Goal: Task Accomplishment & Management: Use online tool/utility

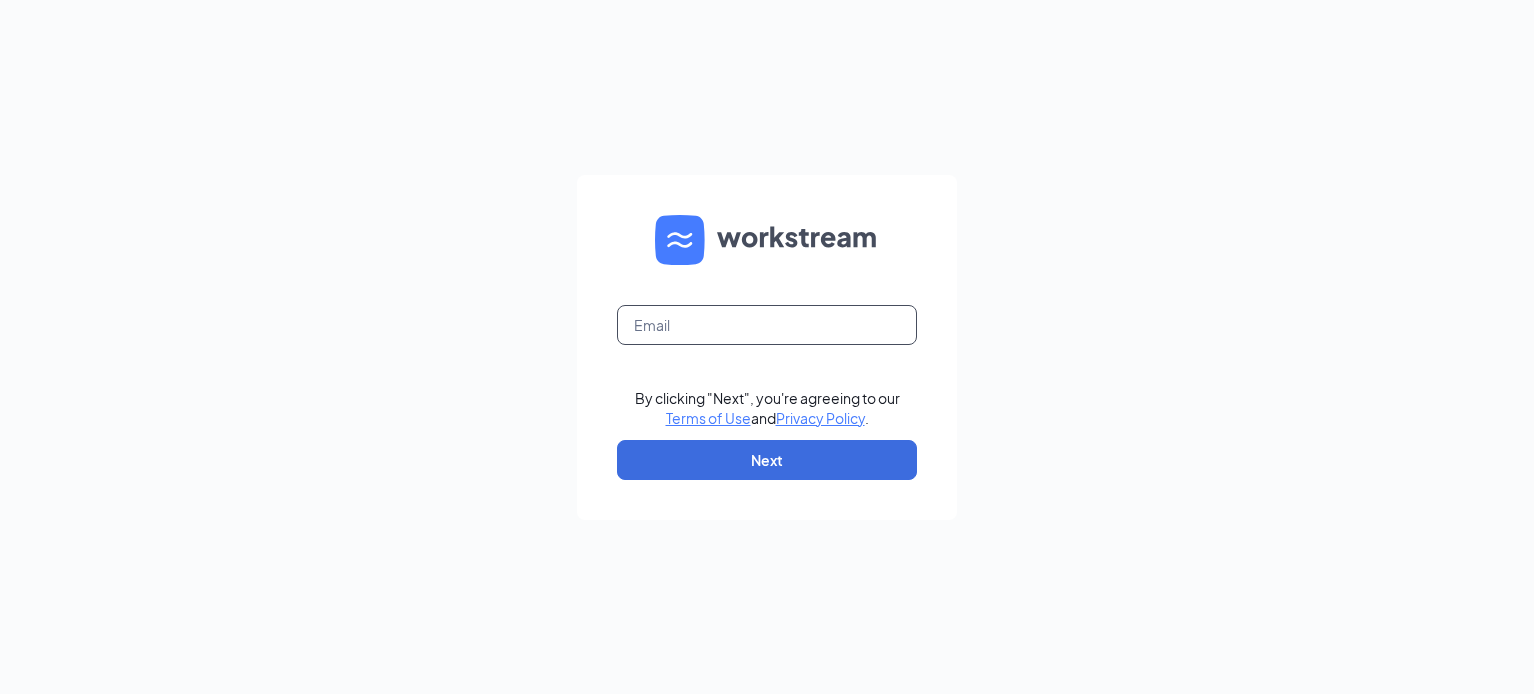
click at [690, 327] on input "text" at bounding box center [767, 325] width 300 height 40
type input "[PERSON_NAME][EMAIL_ADDRESS][DOMAIN_NAME]"
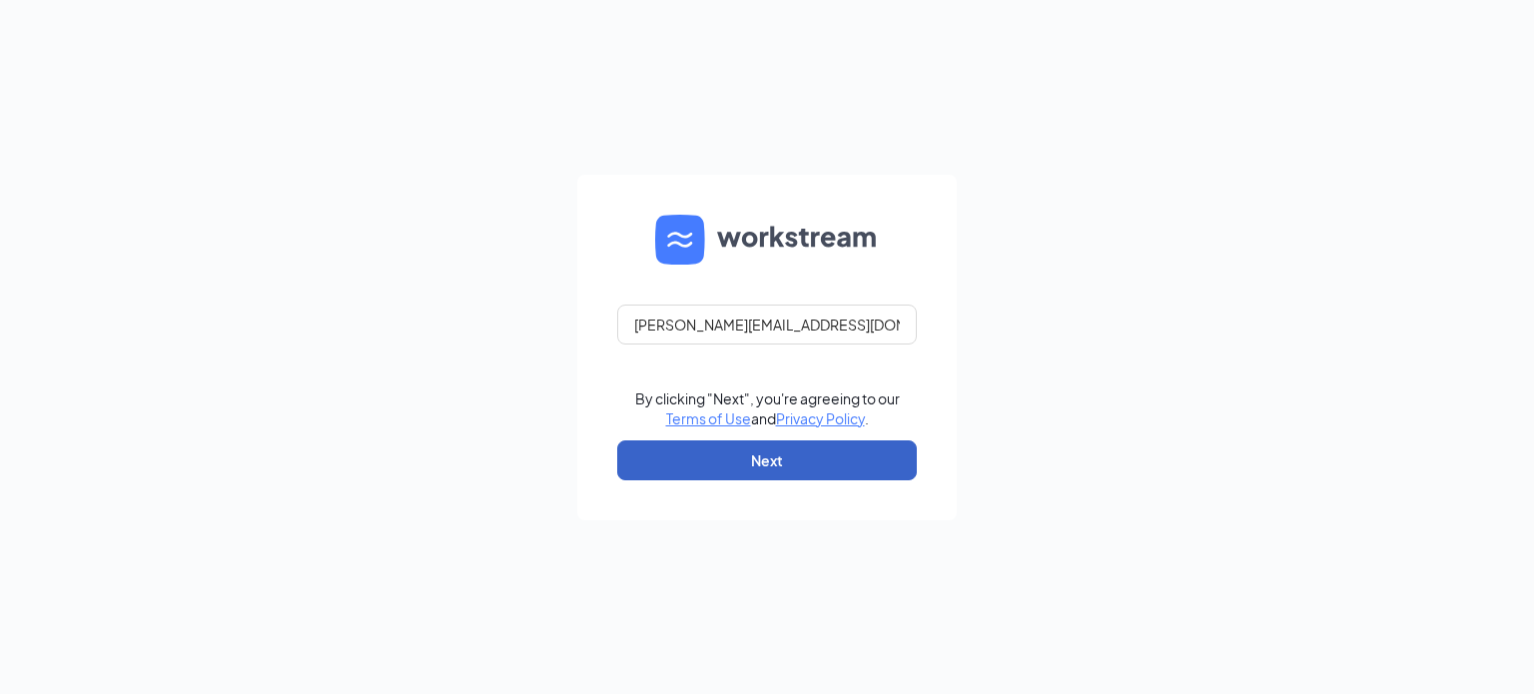
click at [783, 467] on button "Next" at bounding box center [767, 461] width 300 height 40
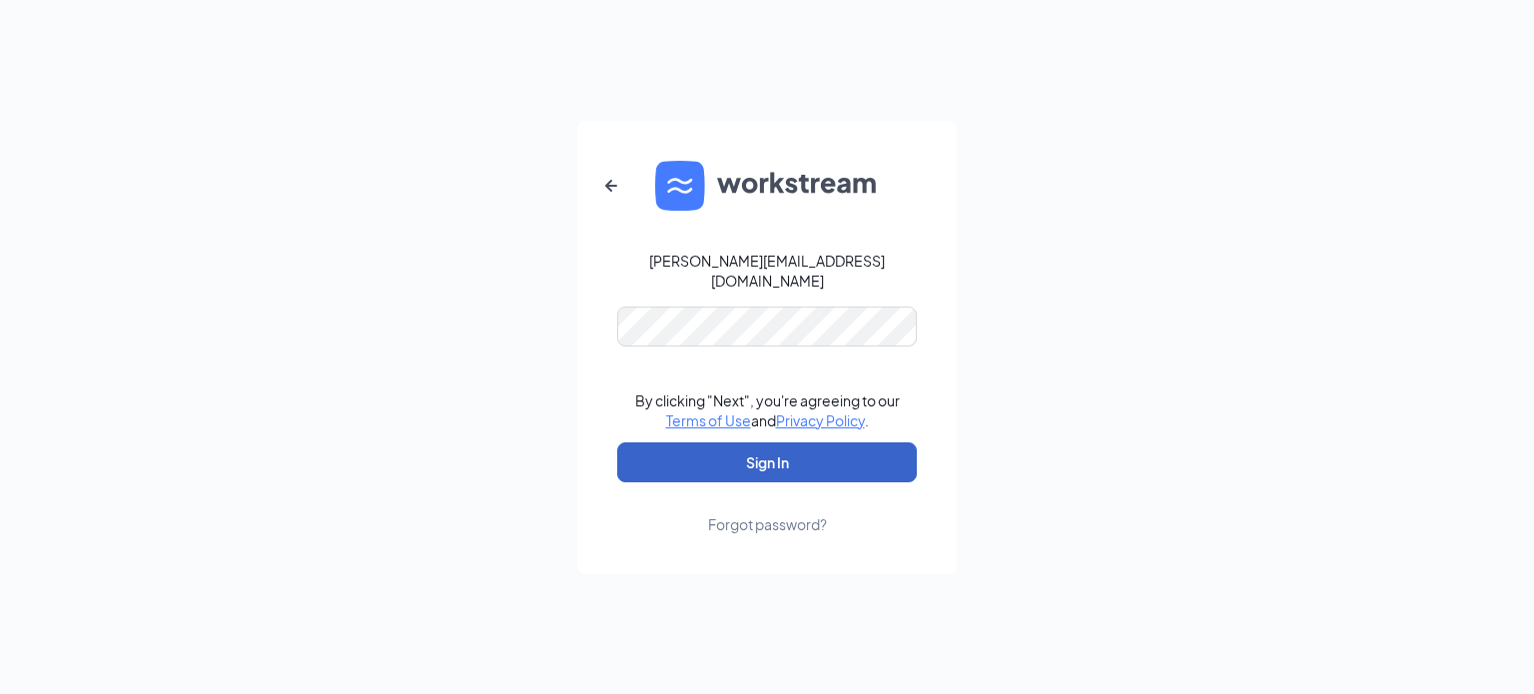
click at [772, 459] on button "Sign In" at bounding box center [767, 463] width 300 height 40
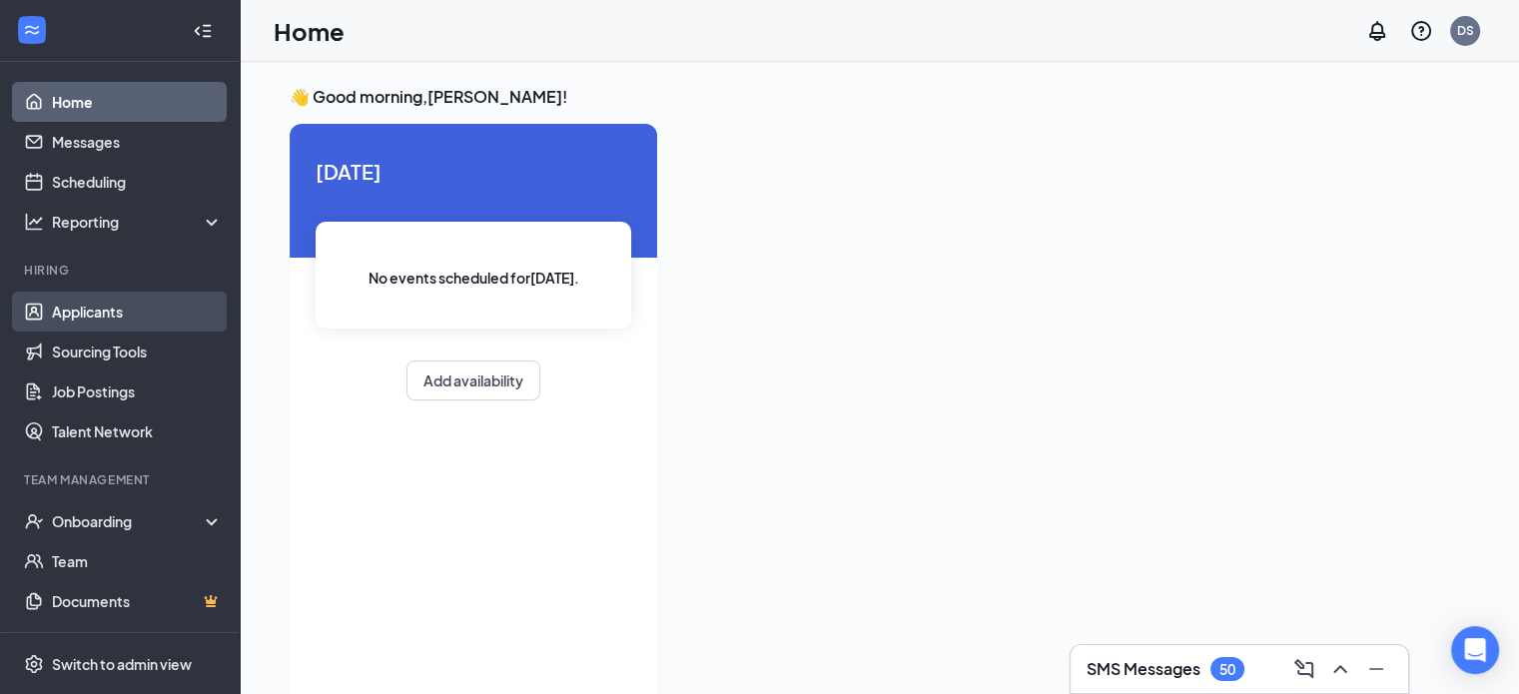
click at [91, 307] on link "Applicants" at bounding box center [137, 312] width 171 height 40
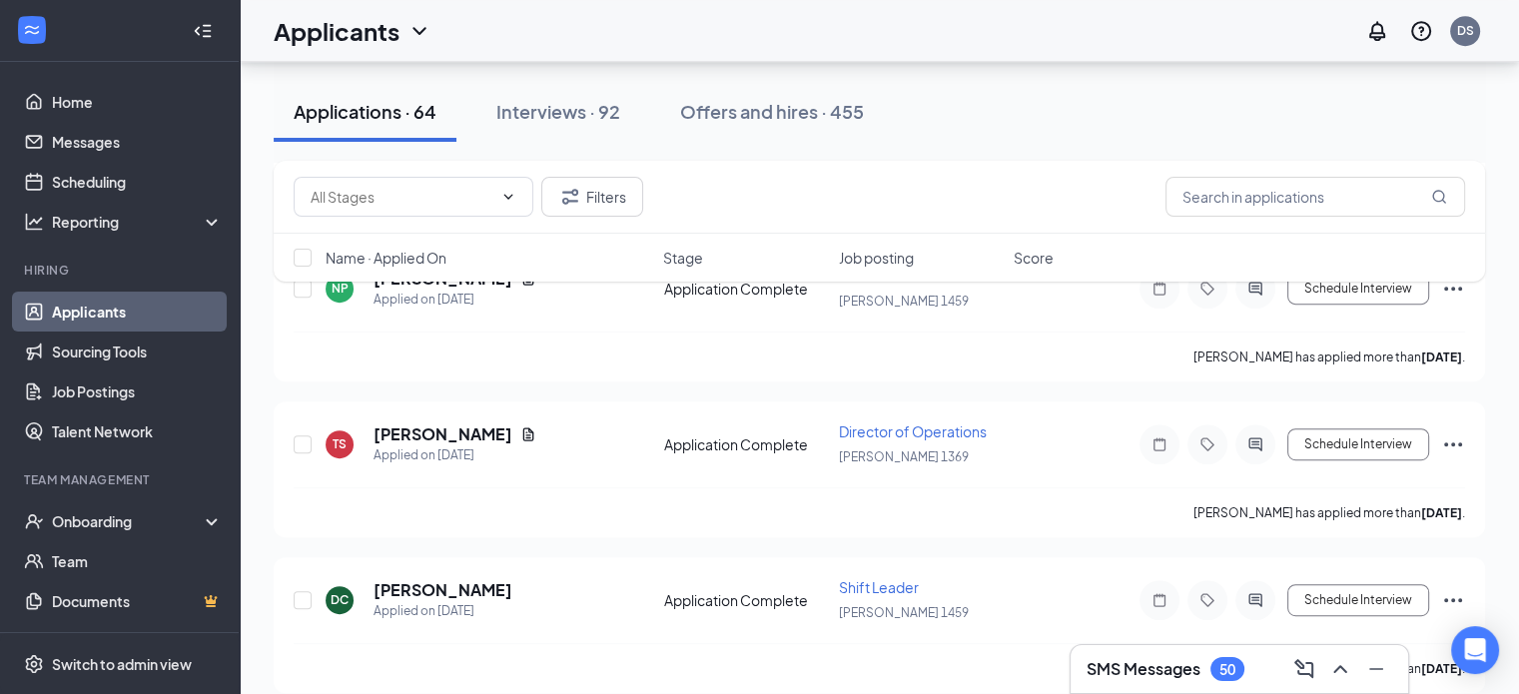
scroll to position [959, 0]
